Goal: Navigation & Orientation: Find specific page/section

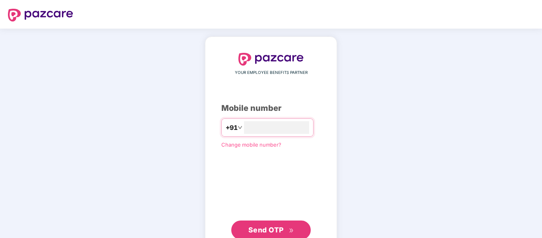
type input "**********"
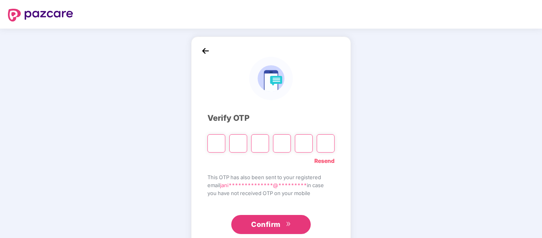
type input "*"
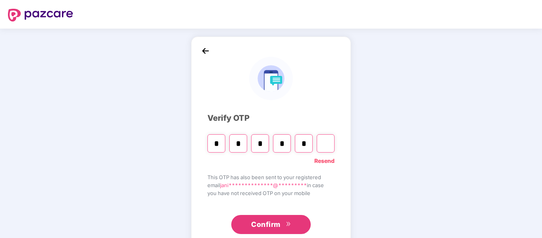
type input "*"
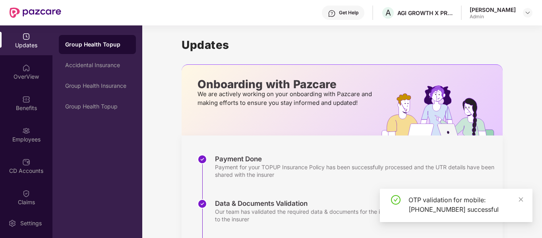
click at [523, 200] on div "OTP validation for mobile: [PHONE_NUMBER] successful" at bounding box center [456, 205] width 153 height 33
click at [515, 196] on div "OTP validation for mobile: [PHONE_NUMBER] successful" at bounding box center [465, 204] width 114 height 19
click at [517, 197] on div "OTP validation for mobile: [PHONE_NUMBER] successful" at bounding box center [465, 204] width 114 height 19
click at [23, 127] on img at bounding box center [26, 131] width 8 height 8
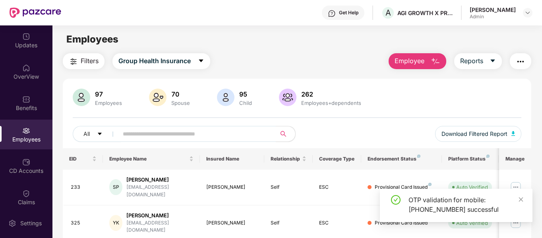
click at [518, 58] on img "button" at bounding box center [520, 62] width 10 height 10
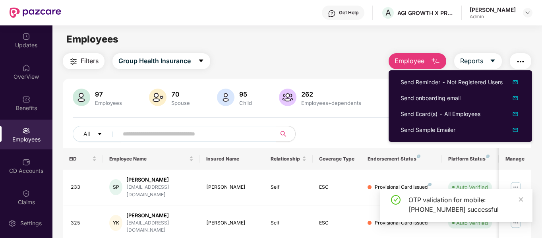
click at [494, 45] on div "Employees" at bounding box center [296, 39] width 489 height 15
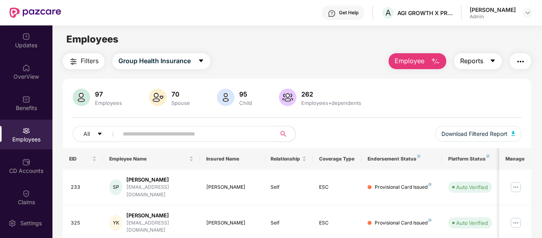
click at [492, 64] on icon "caret-down" at bounding box center [492, 61] width 6 height 6
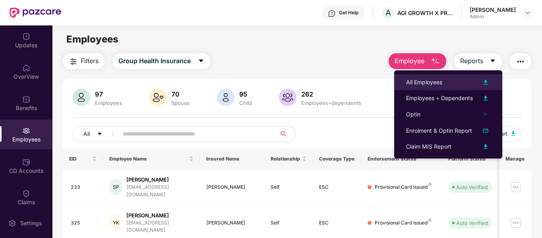
drag, startPoint x: 452, startPoint y: 79, endPoint x: 461, endPoint y: 81, distance: 9.1
click at [461, 81] on div "All Employees" at bounding box center [448, 82] width 84 height 10
